Goal: Share content

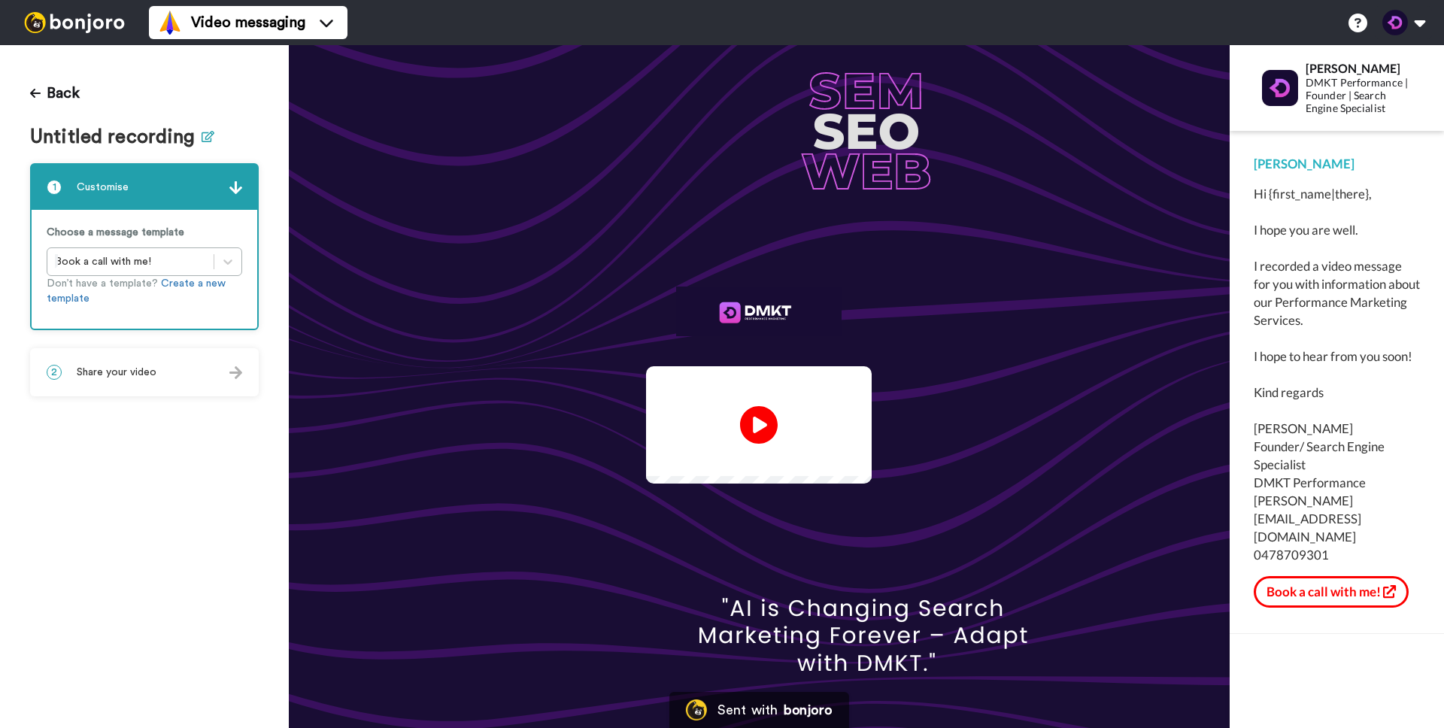
click at [207, 138] on icon at bounding box center [208, 136] width 13 height 11
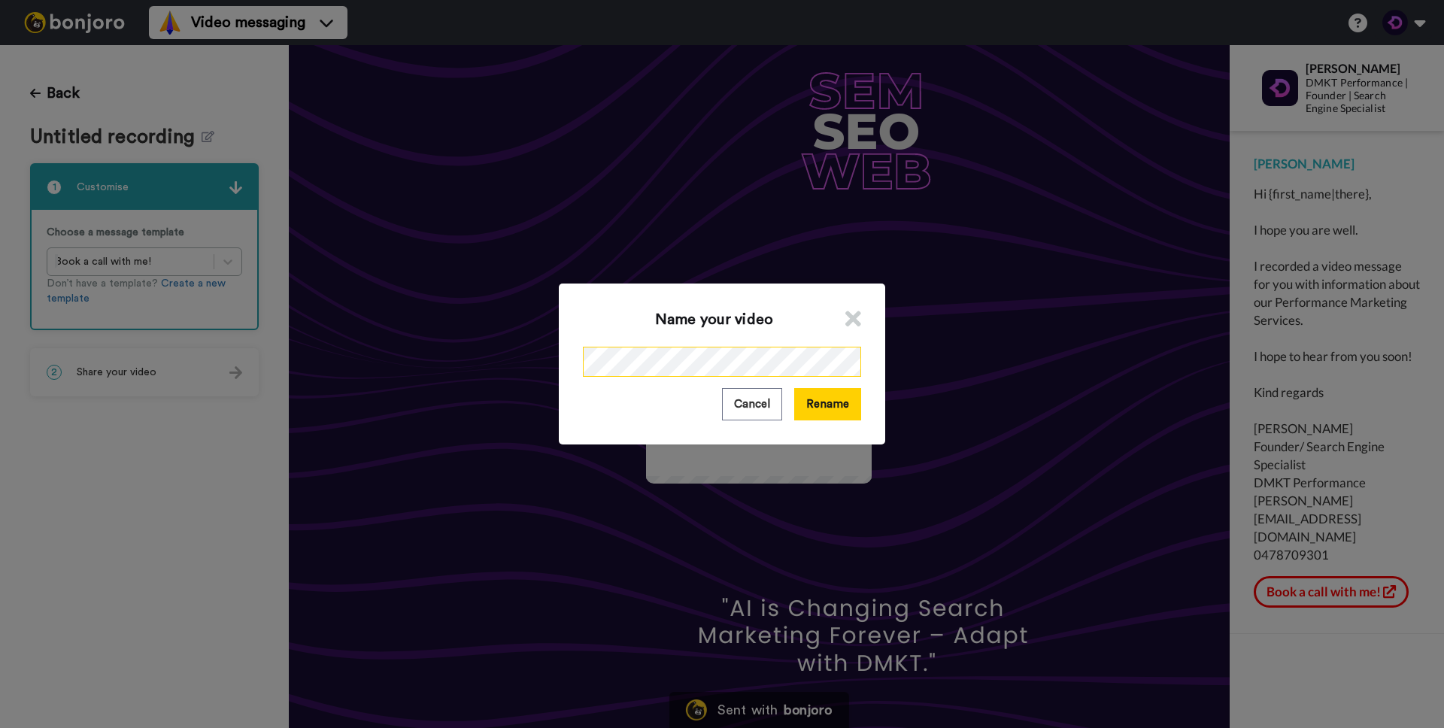
scroll to position [0, 5]
click at [844, 405] on button "Rename" at bounding box center [827, 404] width 67 height 32
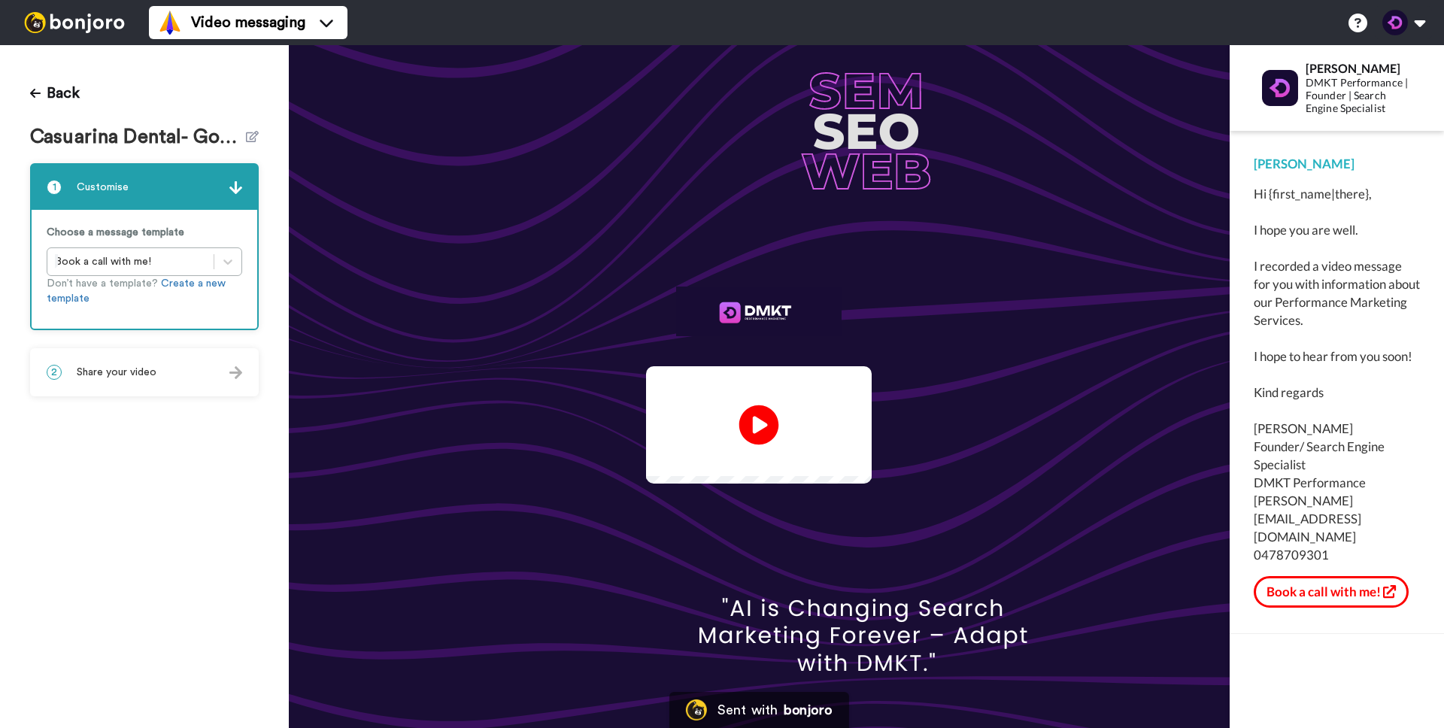
click at [753, 427] on icon "Play/Pause" at bounding box center [759, 424] width 40 height 71
click at [717, 405] on video at bounding box center [759, 422] width 226 height 113
click at [199, 368] on div "2 Share your video" at bounding box center [145, 372] width 226 height 45
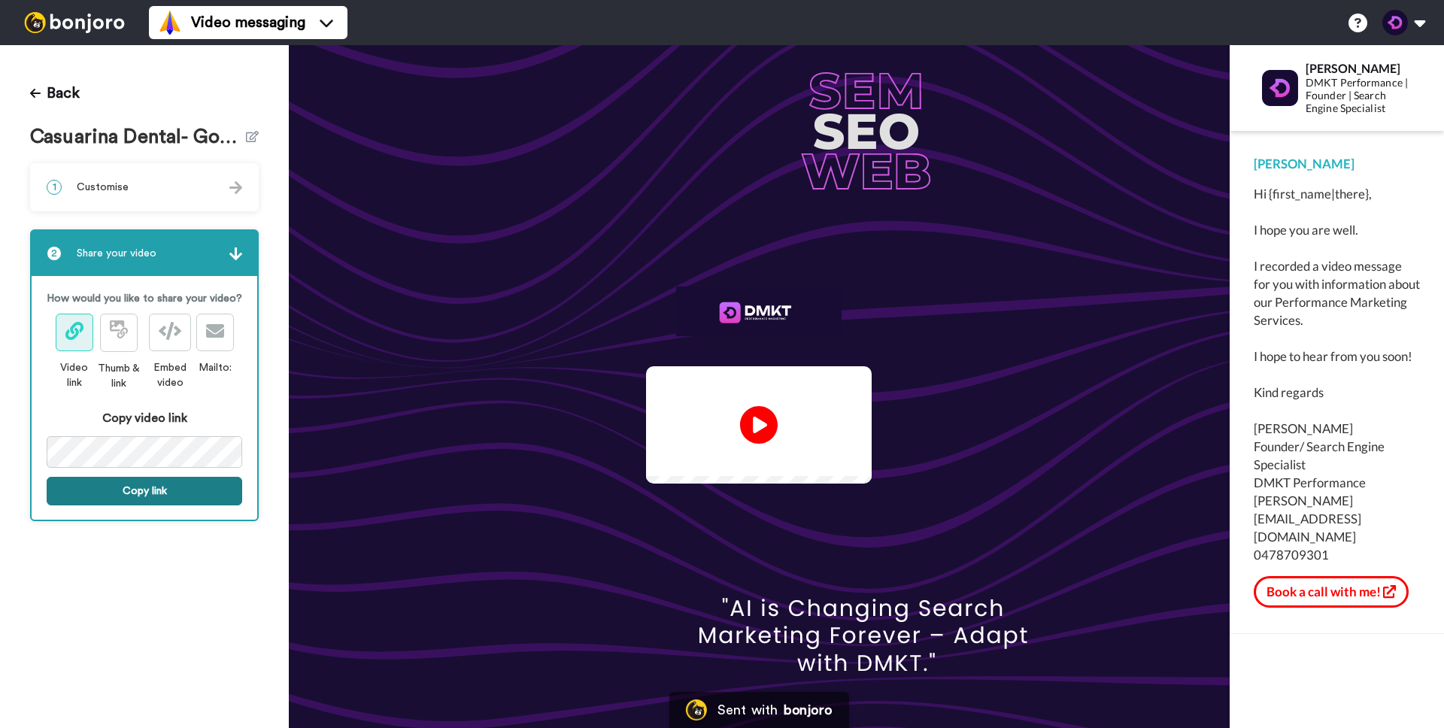
click at [208, 488] on button "Copy link" at bounding box center [145, 491] width 196 height 29
